Goal: Task Accomplishment & Management: Complete application form

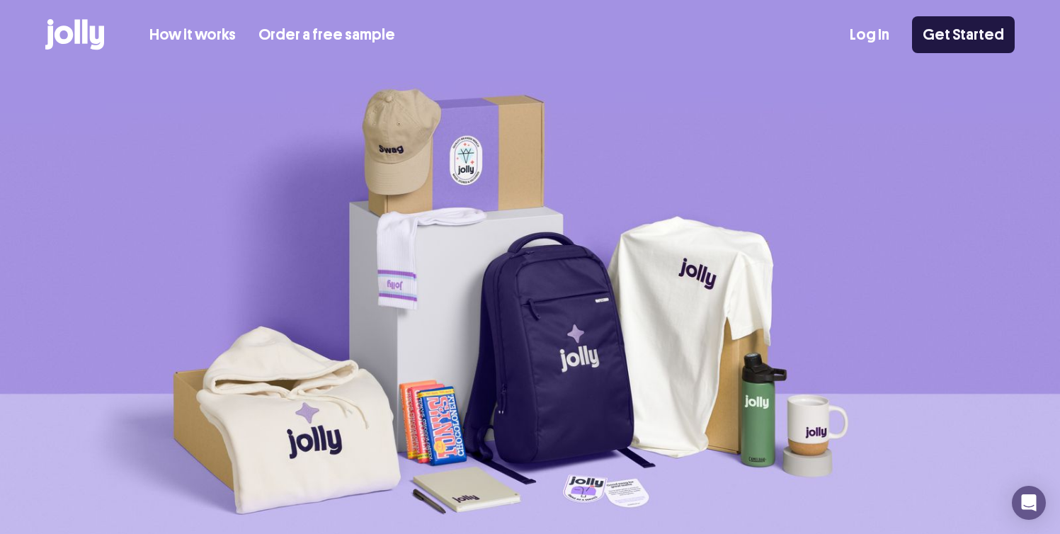
click at [975, 40] on link "Get Started" at bounding box center [963, 34] width 103 height 37
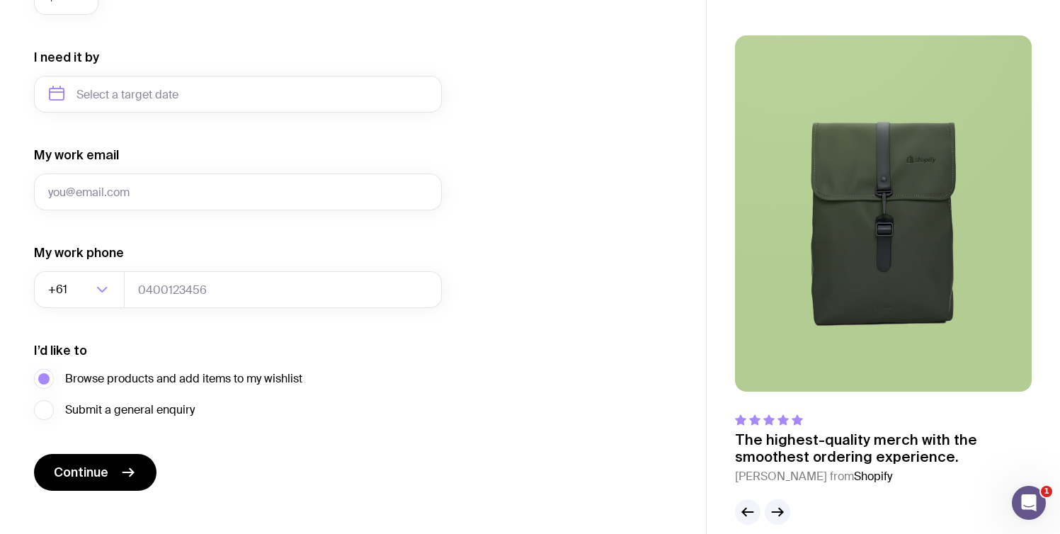
scroll to position [670, 0]
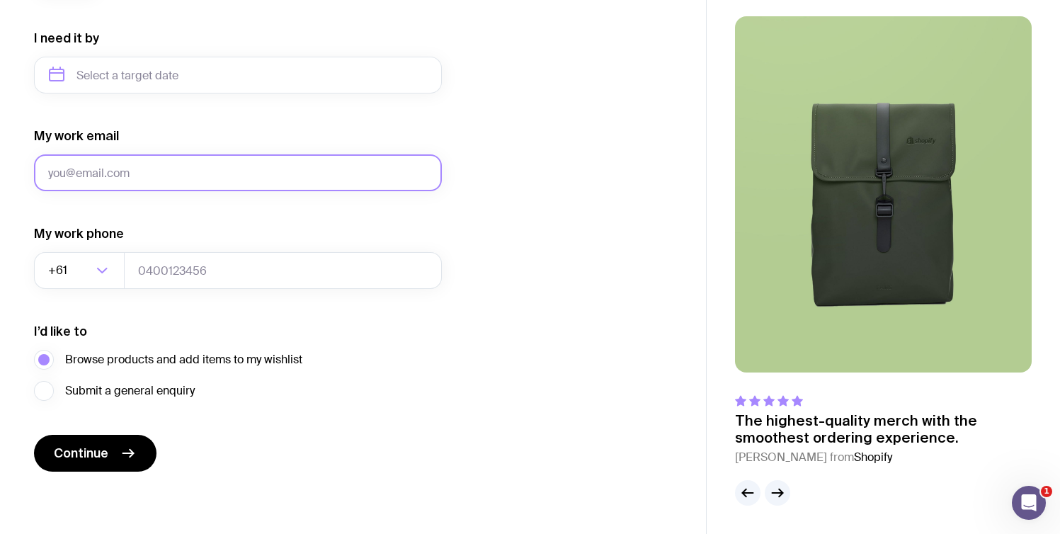
click at [433, 181] on input "My work email" at bounding box center [238, 172] width 408 height 37
click at [495, 187] on div "I want swag for Customers Team members An event Approximately how many people d…" at bounding box center [353, 9] width 638 height 925
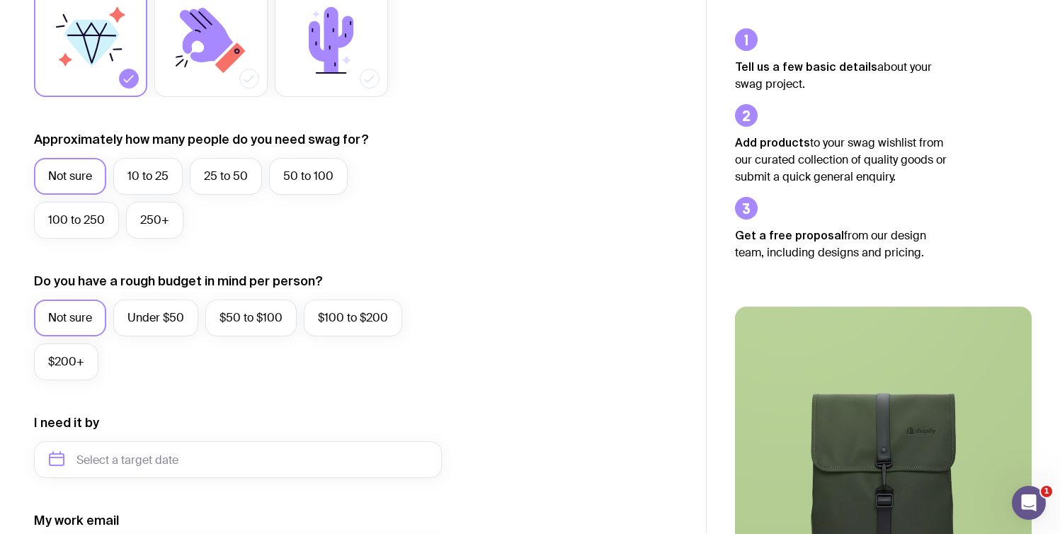
scroll to position [474, 0]
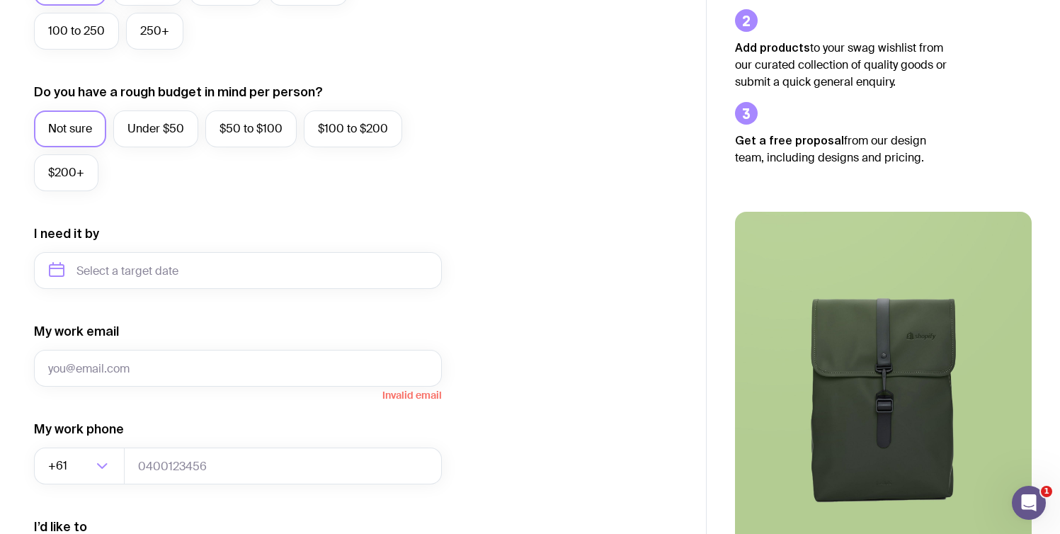
click at [274, 242] on div "I need it by" at bounding box center [238, 257] width 408 height 64
click at [258, 261] on input "text" at bounding box center [238, 270] width 408 height 37
click at [169, 448] on button "Dec" at bounding box center [183, 445] width 52 height 28
type input "December 2025"
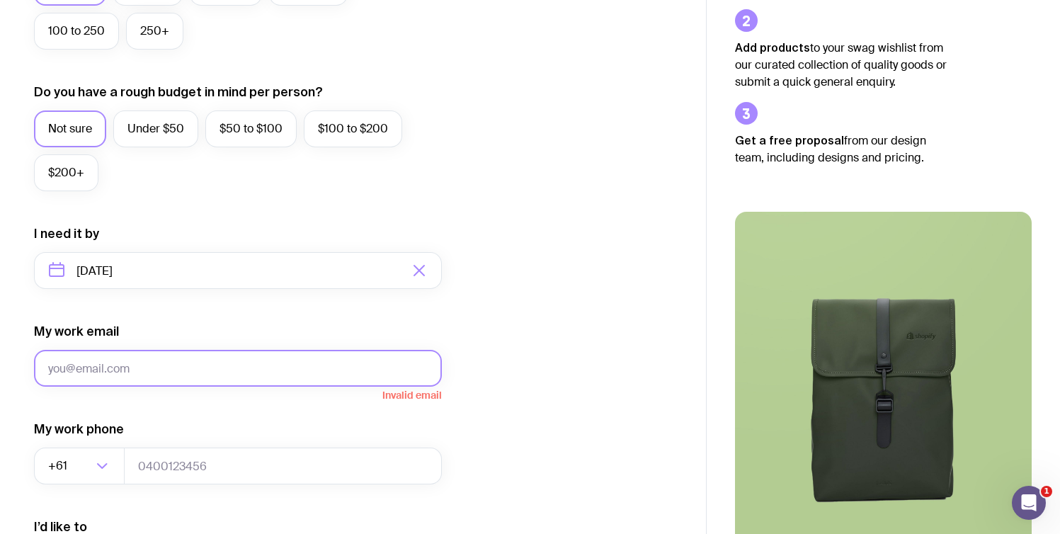
click at [164, 360] on input "My work email" at bounding box center [238, 368] width 408 height 37
type input "tanesha@sendjolly.com.au"
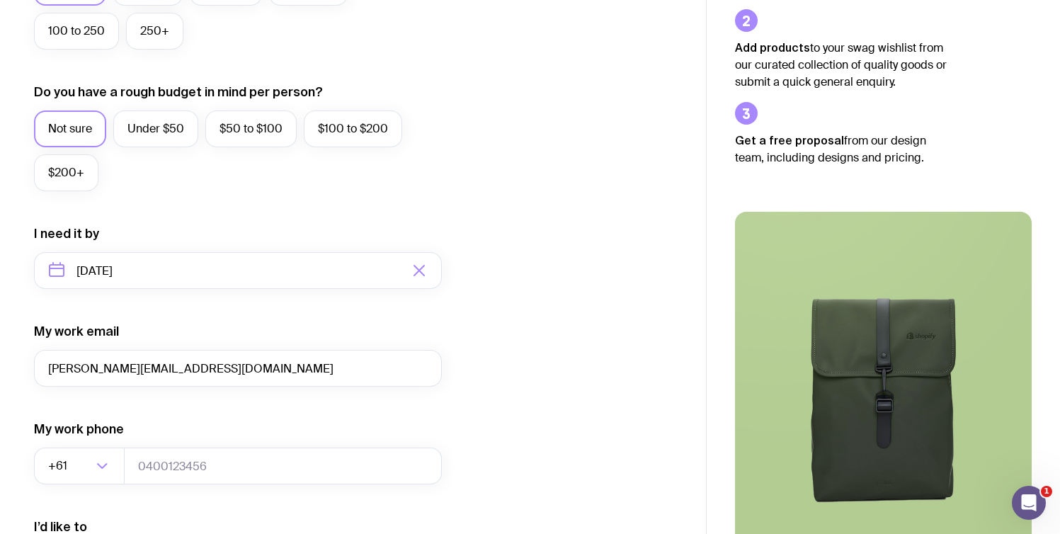
click at [497, 304] on div "I want swag for Customers Team members An event Approximately how many people d…" at bounding box center [353, 204] width 638 height 925
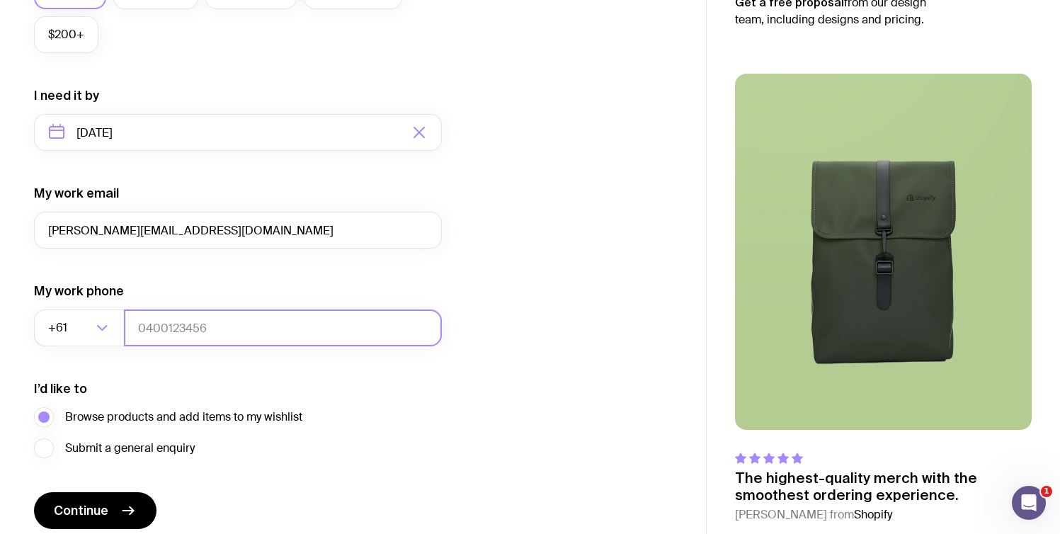
click at [188, 334] on input "tel" at bounding box center [283, 327] width 318 height 37
type input "448746755"
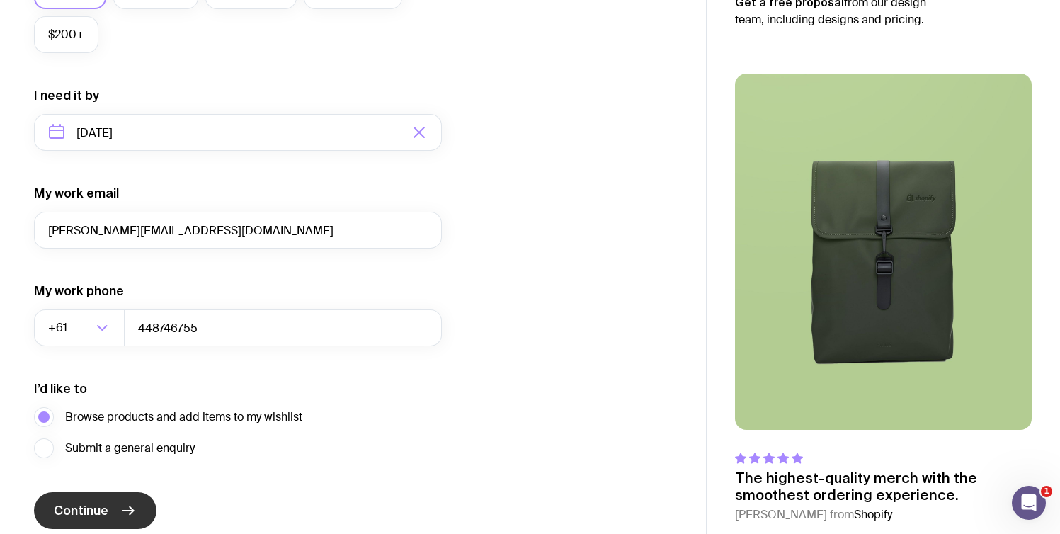
click at [113, 501] on button "Continue" at bounding box center [95, 510] width 123 height 37
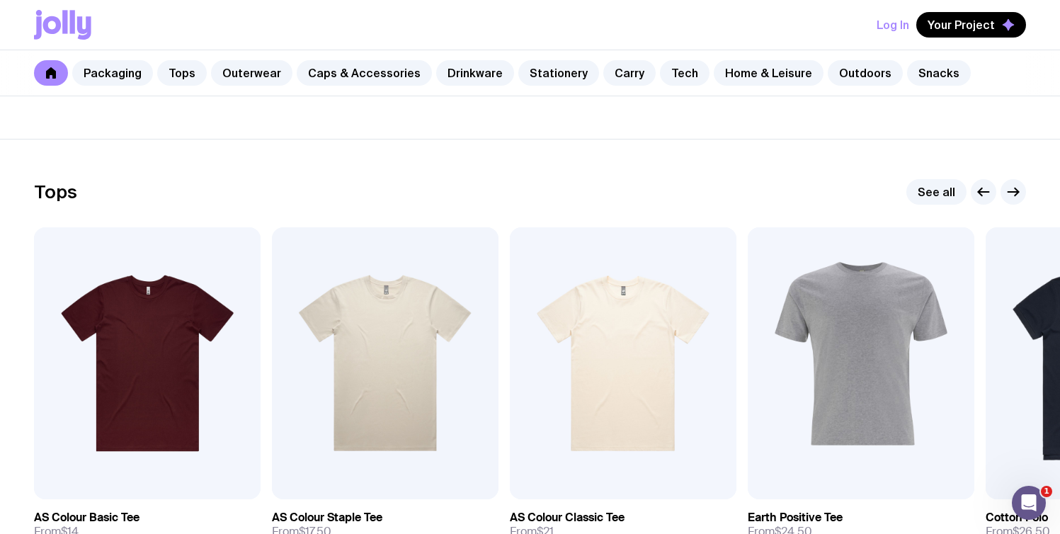
scroll to position [620, 0]
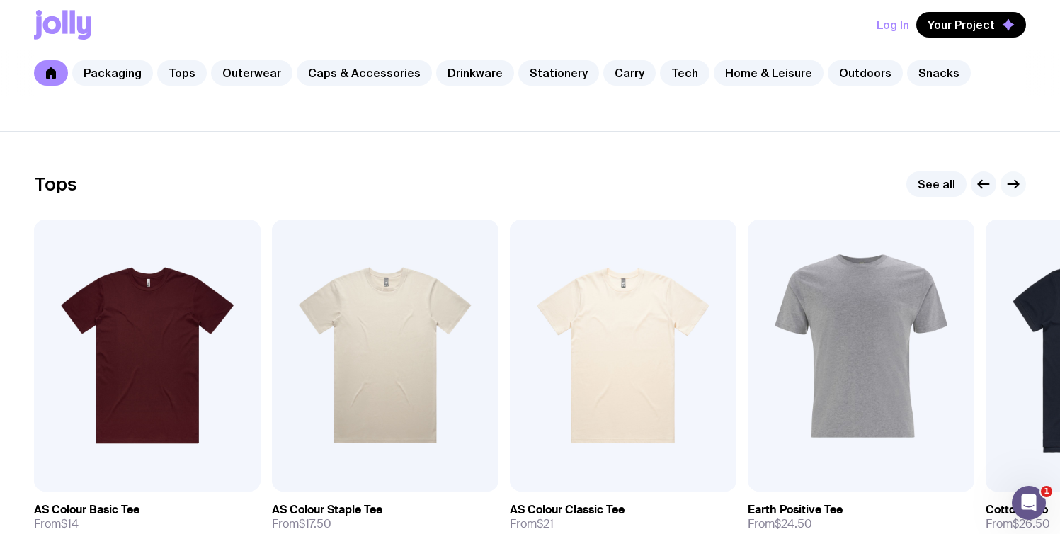
click at [1005, 185] on icon "button" at bounding box center [1013, 184] width 17 height 17
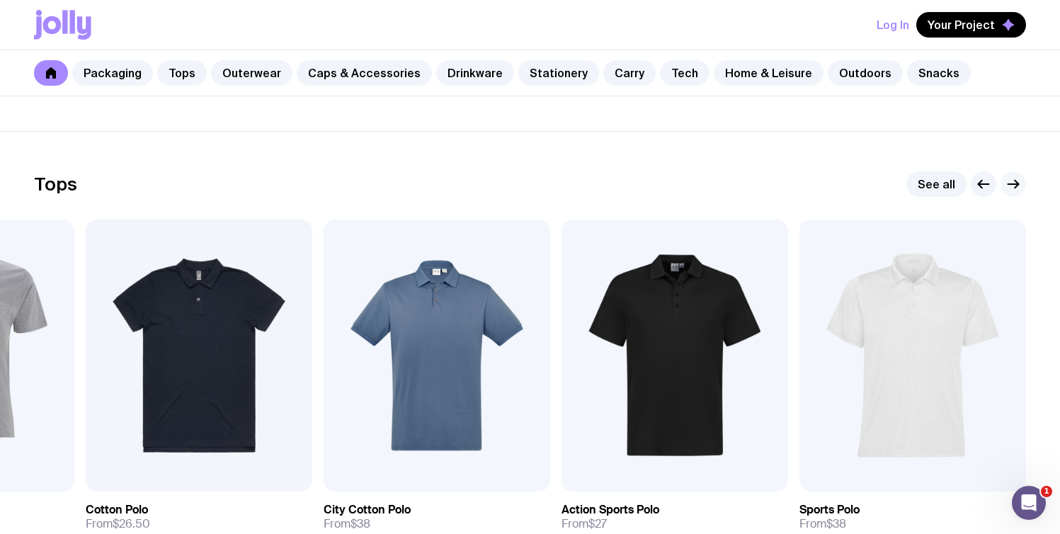
click at [1006, 188] on icon "button" at bounding box center [1013, 184] width 17 height 17
click at [1018, 184] on icon "button" at bounding box center [1013, 184] width 11 height 0
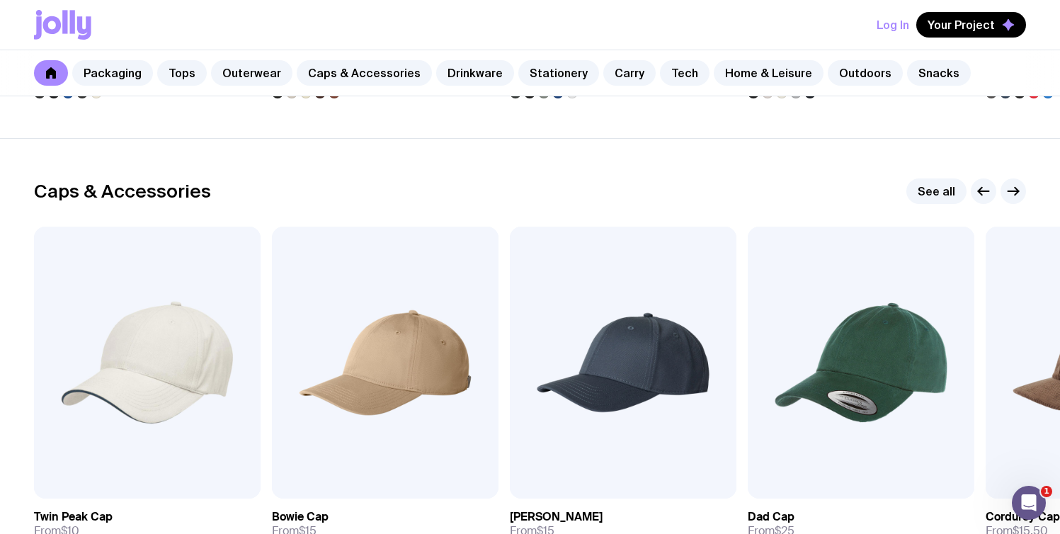
scroll to position [1596, 0]
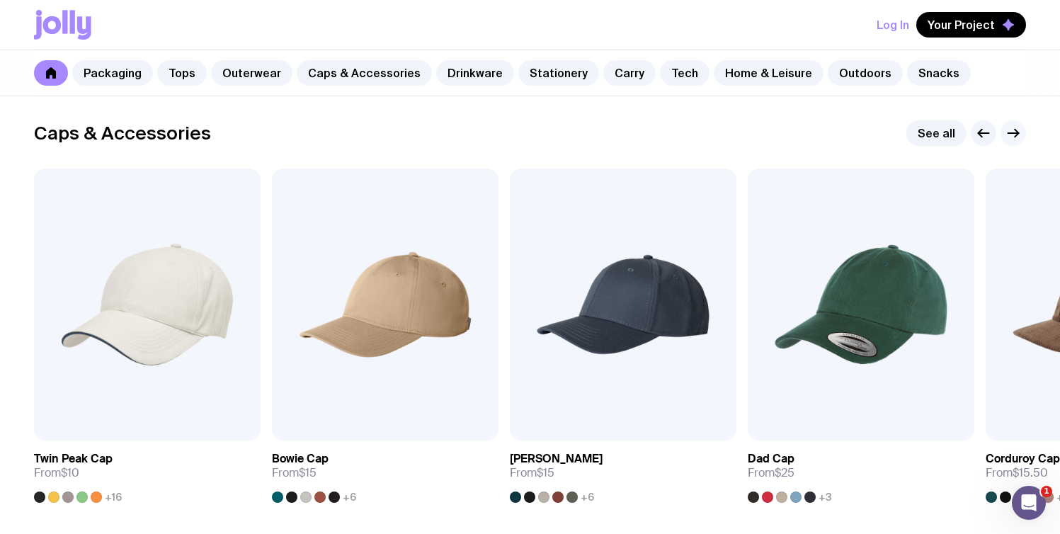
click at [1022, 140] on button "button" at bounding box center [1013, 132] width 25 height 25
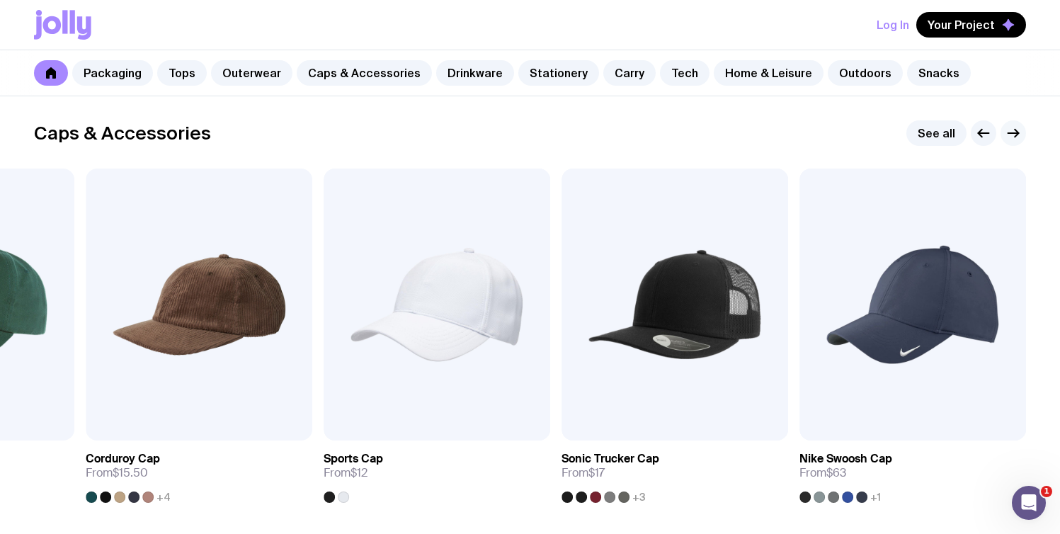
click at [1022, 141] on div at bounding box center [998, 132] width 55 height 25
click at [1018, 139] on icon "button" at bounding box center [1013, 133] width 17 height 17
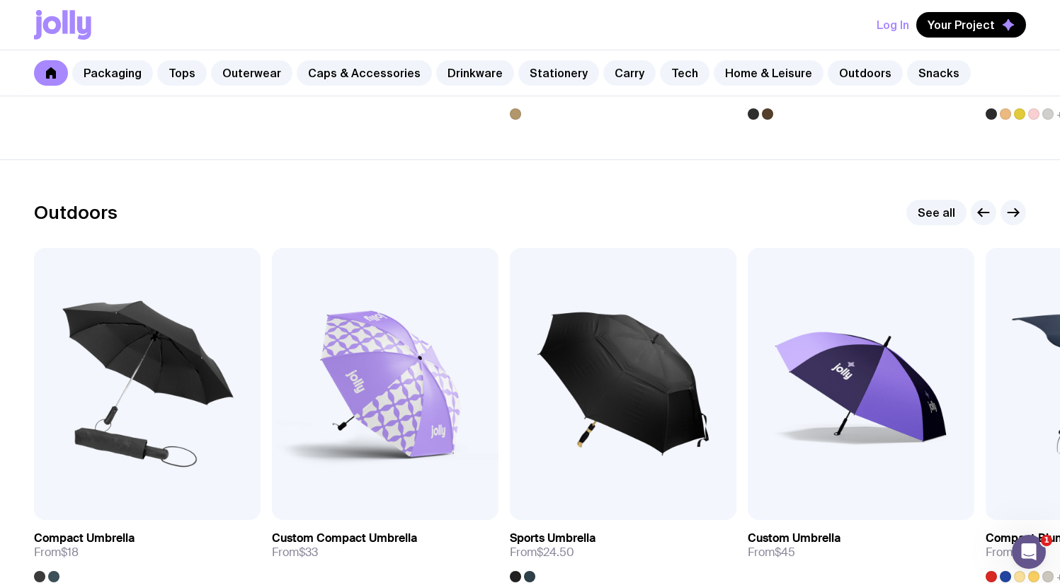
scroll to position [4363, 0]
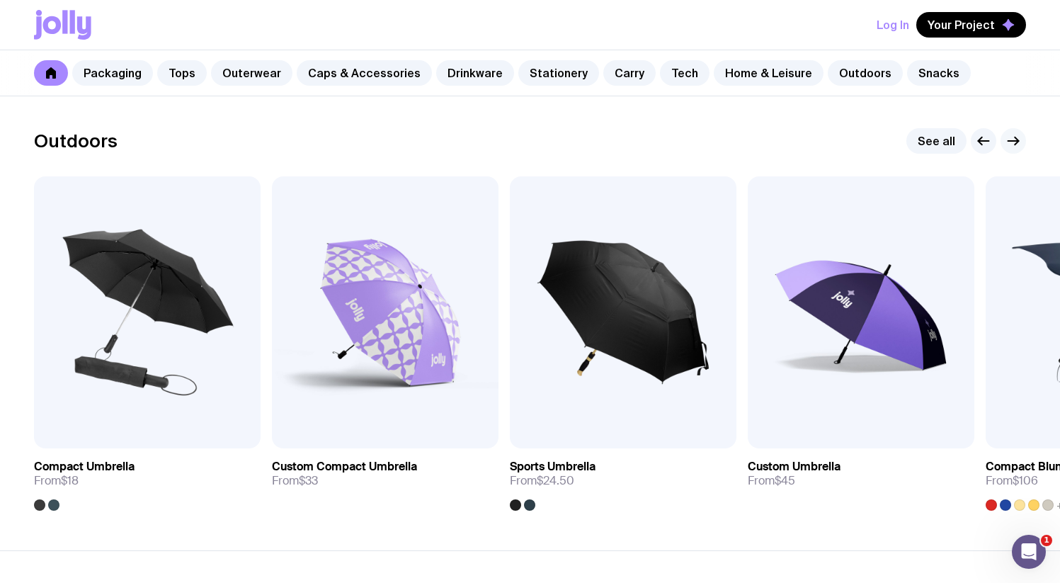
click at [1015, 142] on icon "button" at bounding box center [1013, 140] width 17 height 17
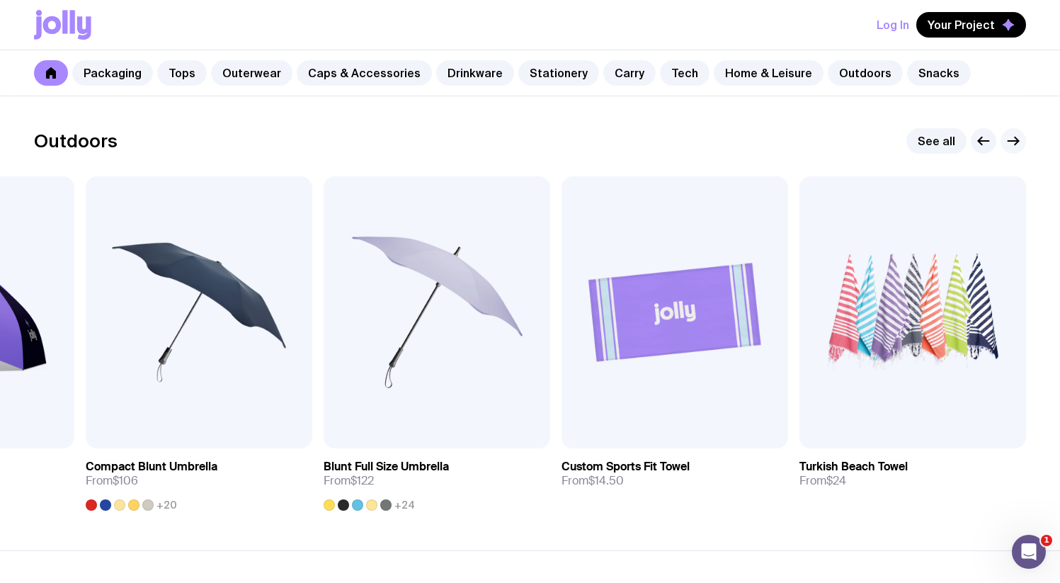
click at [1015, 142] on icon "button" at bounding box center [1013, 140] width 17 height 17
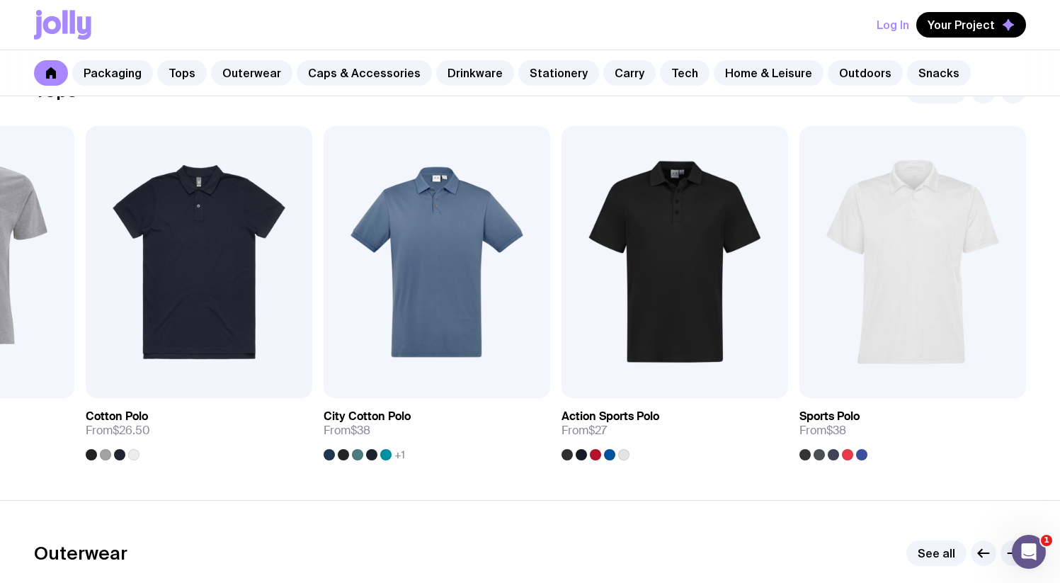
scroll to position [717, 0]
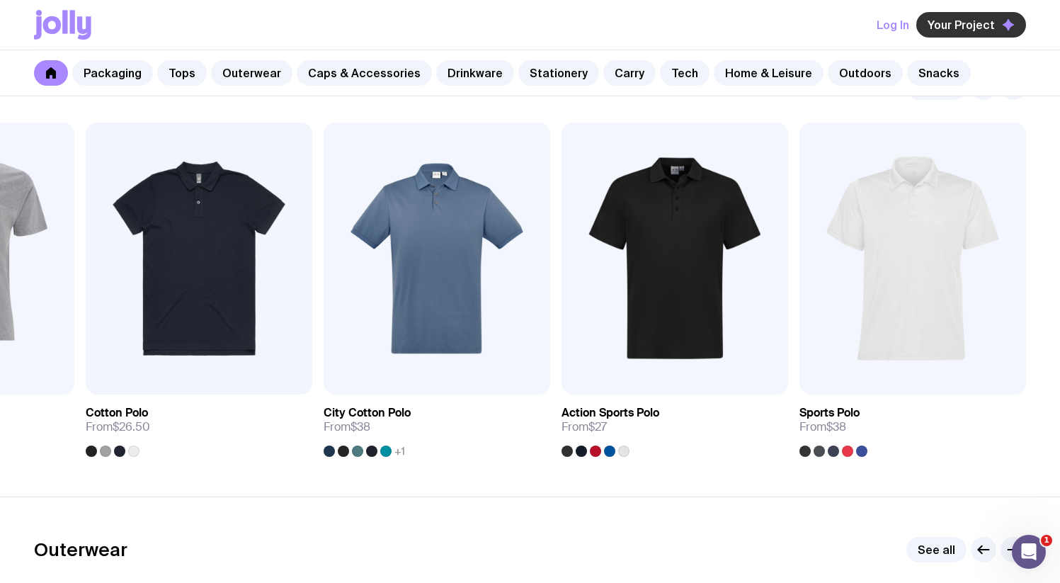
click at [954, 26] on span "Your Project" at bounding box center [961, 25] width 67 height 14
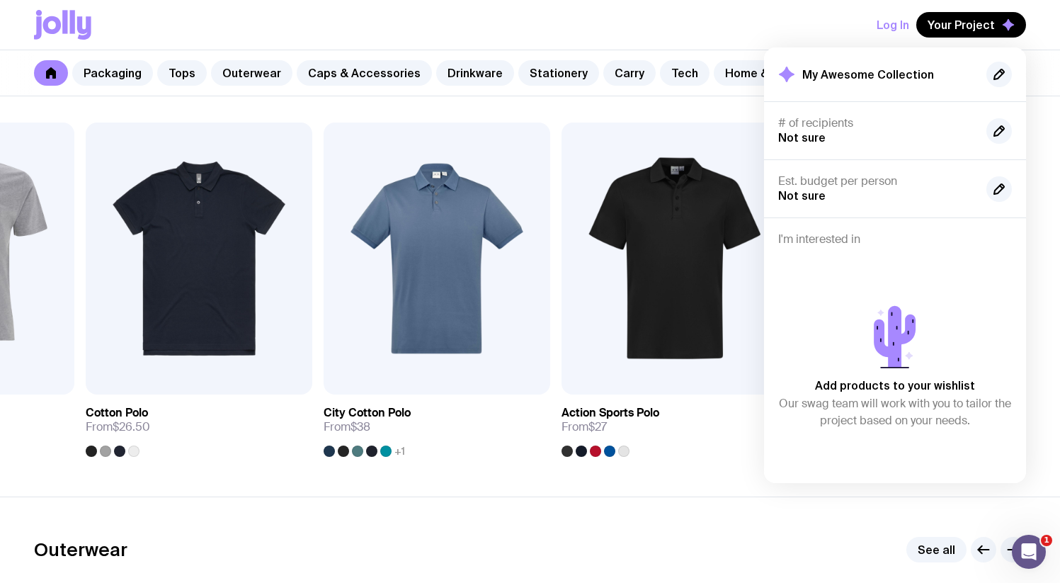
click at [688, 472] on section "Tops See all Add to wishlist View AS Colour Basic Tee From $14 +24 Add to wishl…" at bounding box center [530, 265] width 1060 height 462
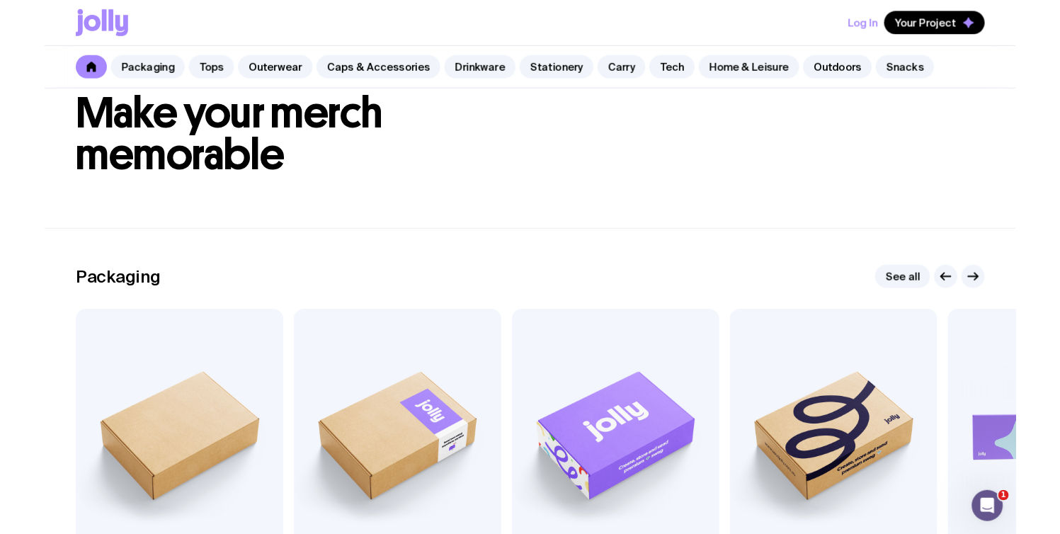
scroll to position [0, 0]
